Goal: Navigation & Orientation: Go to known website

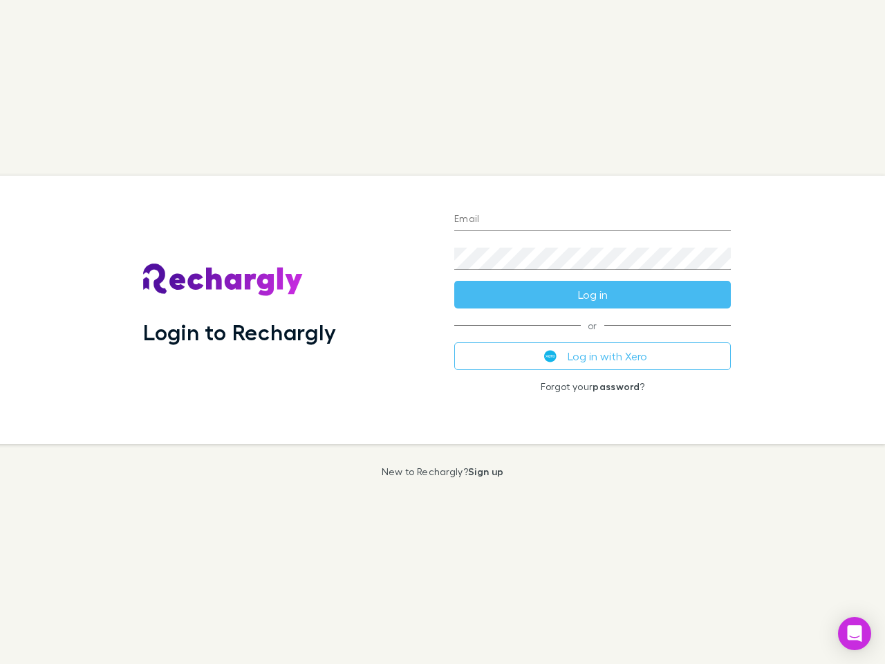
click at [443, 332] on div "Login to Rechargly" at bounding box center [287, 310] width 311 height 268
click at [593, 220] on input "Email" at bounding box center [592, 220] width 277 height 22
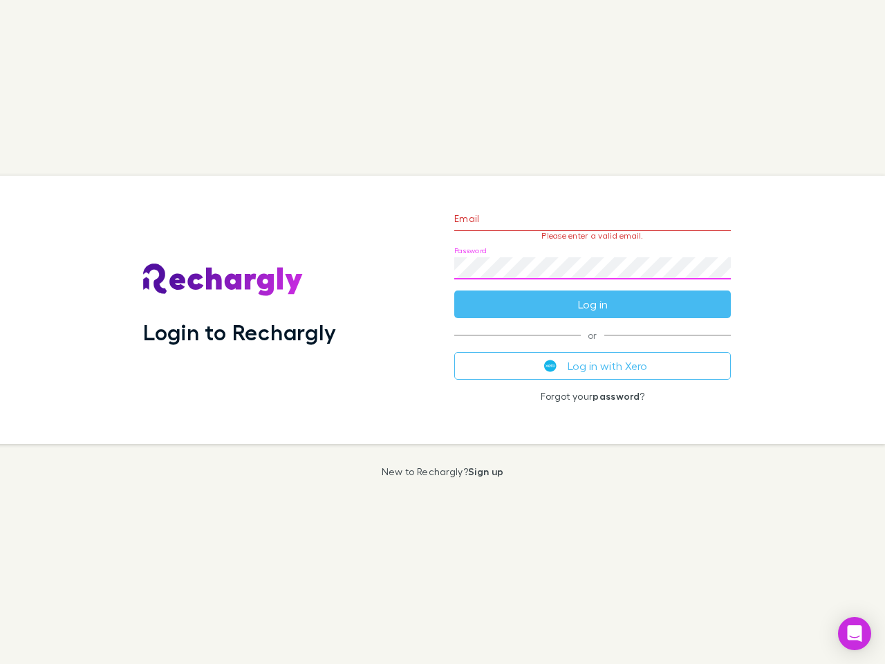
click at [593, 295] on form "Email Please enter a valid email. Password Log in" at bounding box center [592, 258] width 277 height 120
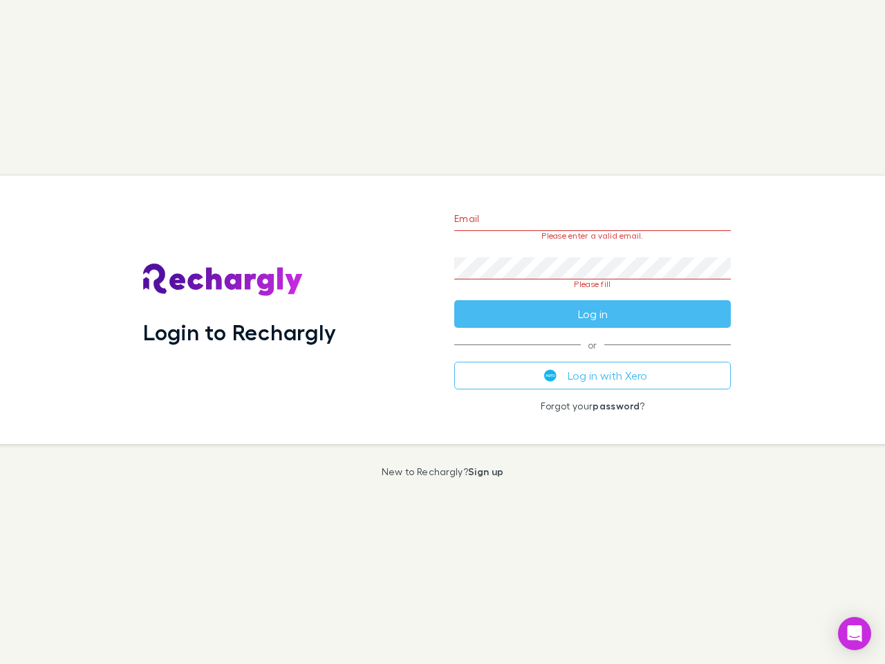
click at [593, 356] on div "Email Please enter a valid email. Password Please fill Log in or Log in with Xe…" at bounding box center [592, 310] width 299 height 268
click at [855, 634] on icon "Open Intercom Messenger" at bounding box center [855, 633] width 15 height 17
